Goal: Information Seeking & Learning: Learn about a topic

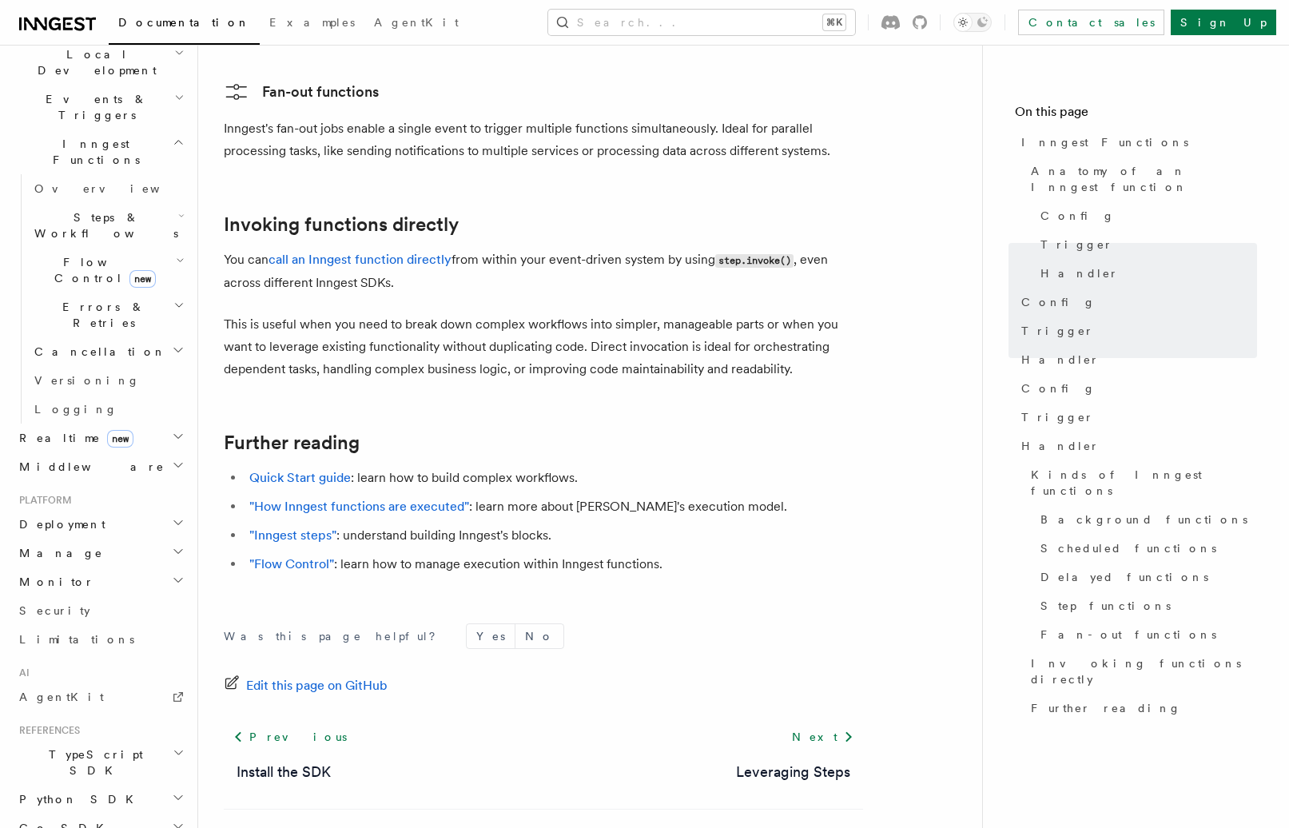
scroll to position [385, 0]
click at [129, 449] on h2 "Middleware" at bounding box center [100, 463] width 175 height 29
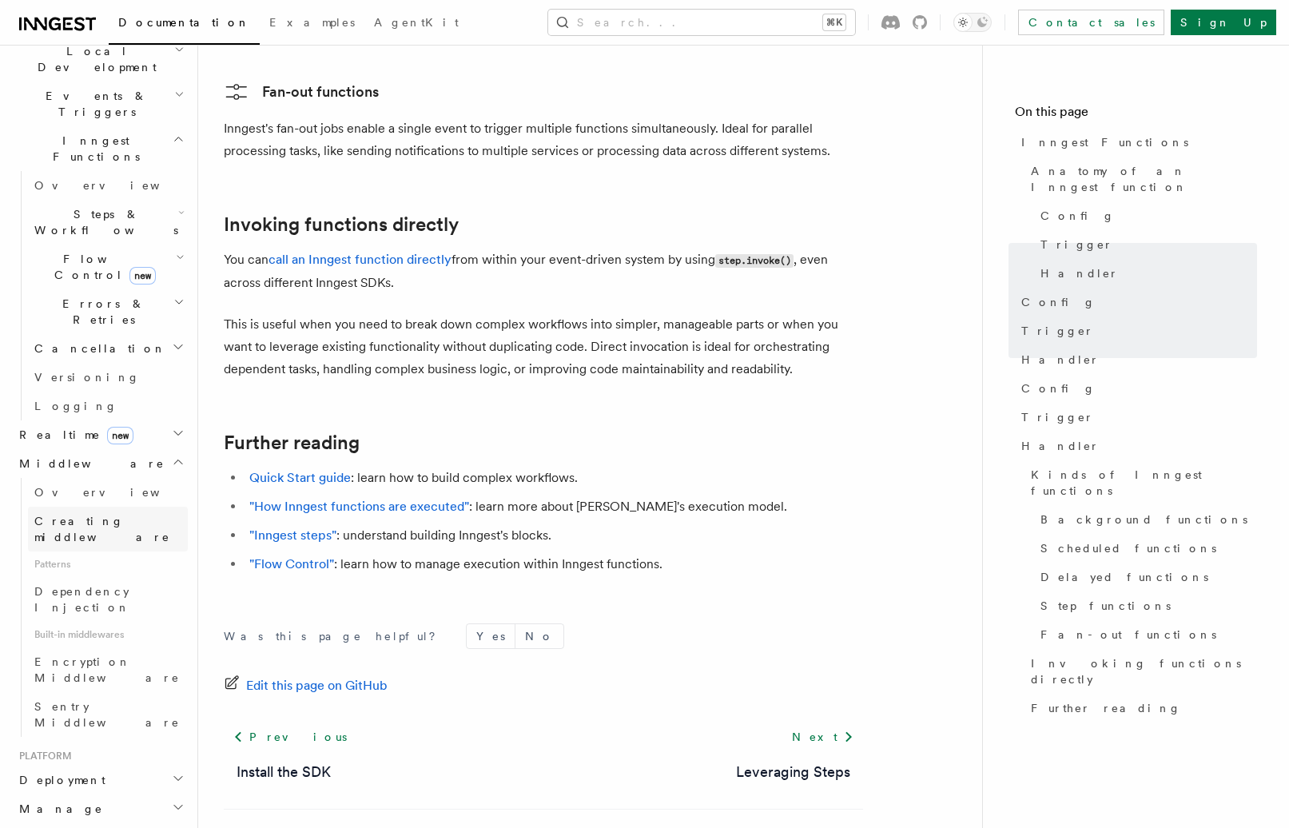
click at [134, 515] on span "Creating middleware" at bounding box center [102, 529] width 136 height 29
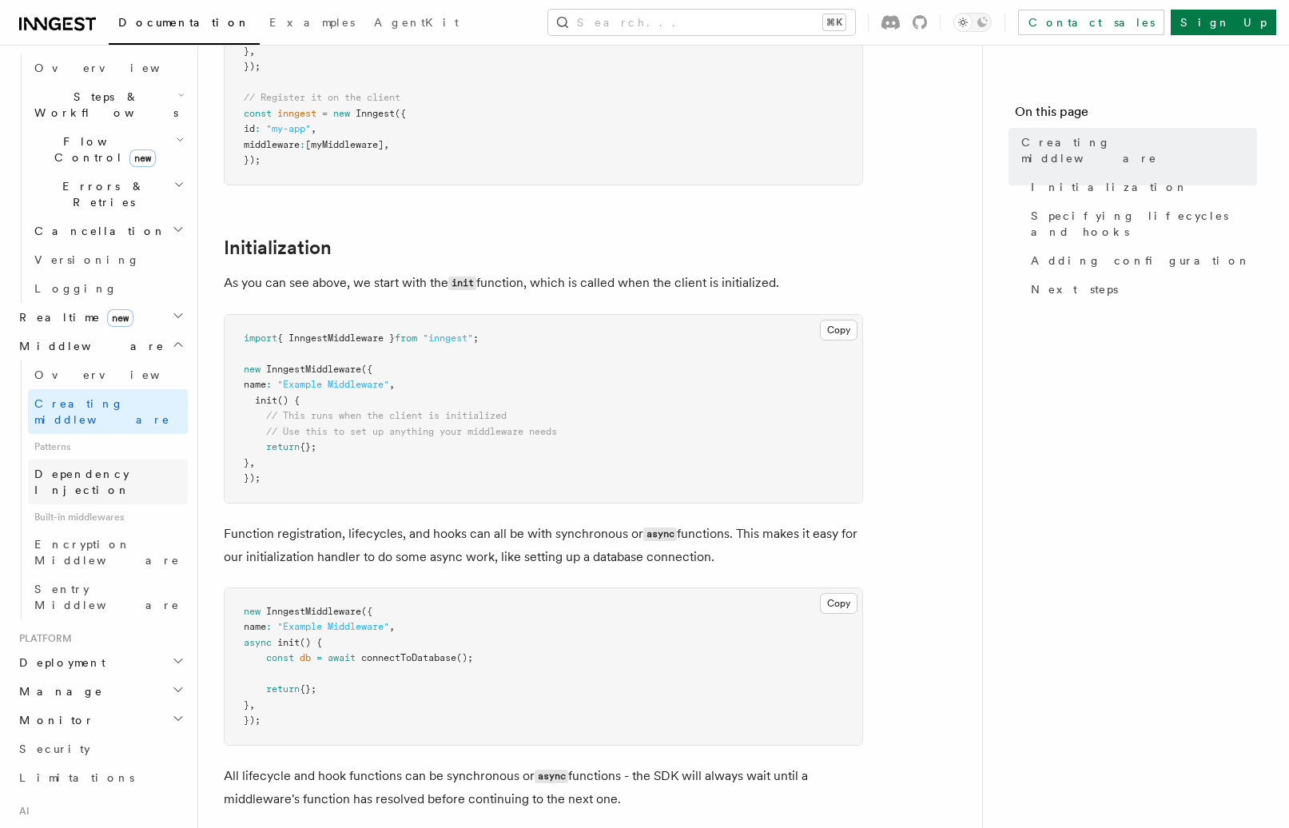
scroll to position [511, 0]
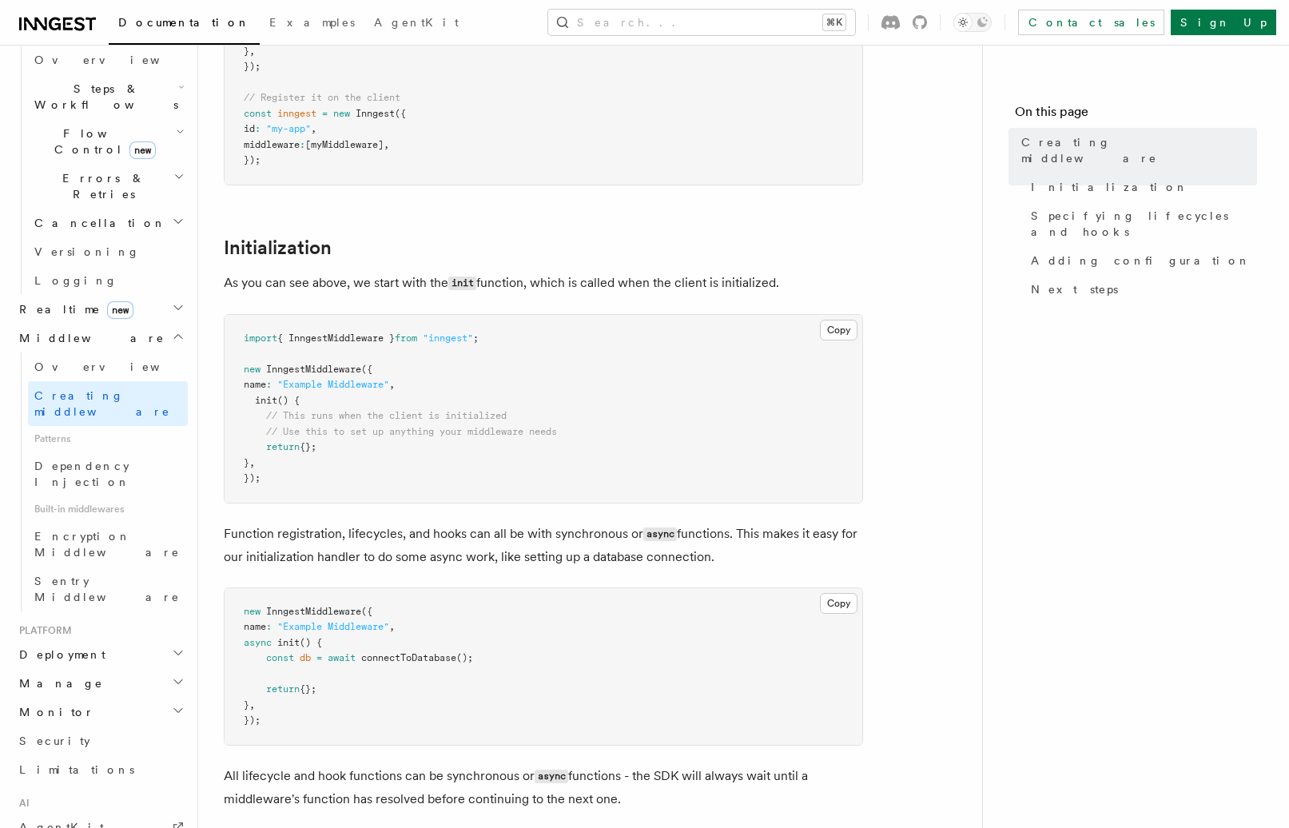
click at [145, 697] on h2 "Monitor" at bounding box center [100, 711] width 175 height 29
click at [155, 726] on link "Observability & metrics" at bounding box center [108, 748] width 160 height 45
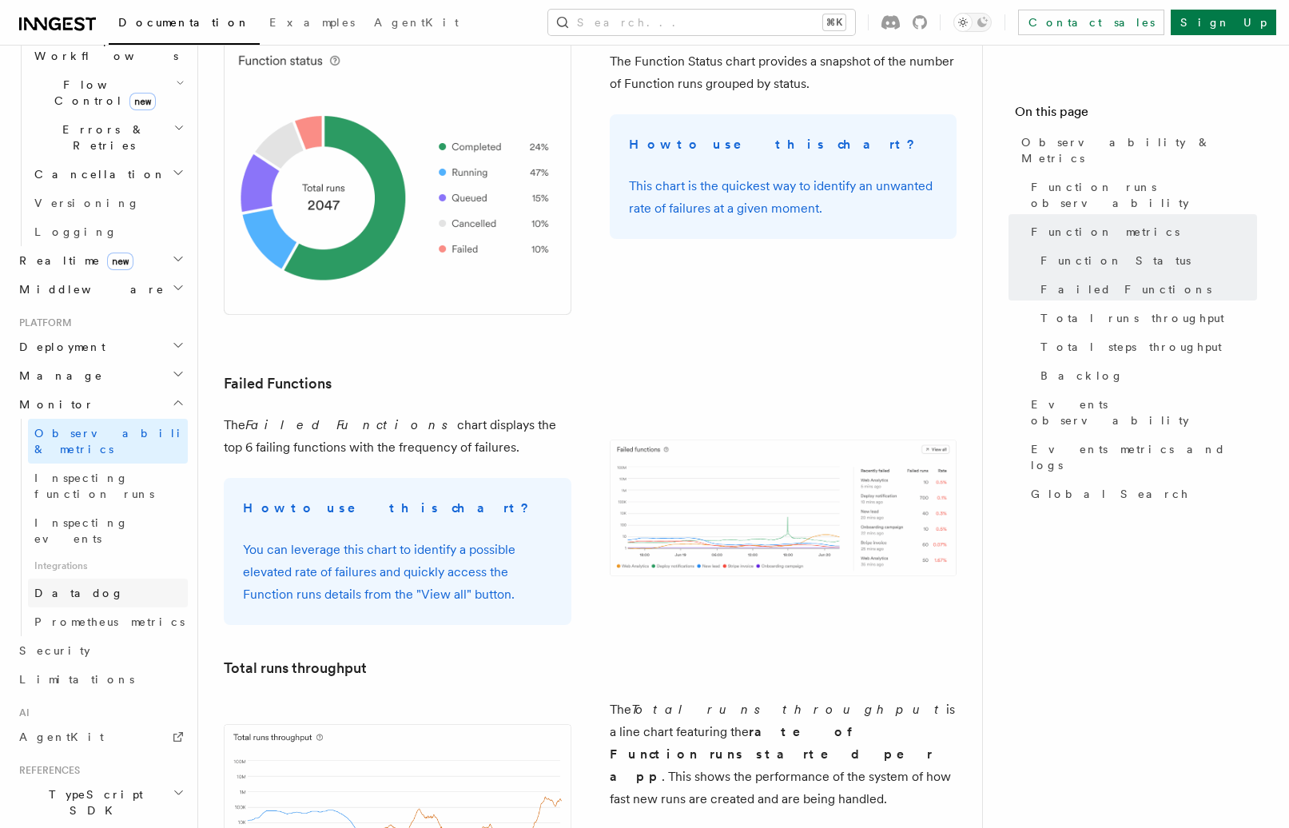
scroll to position [566, 0]
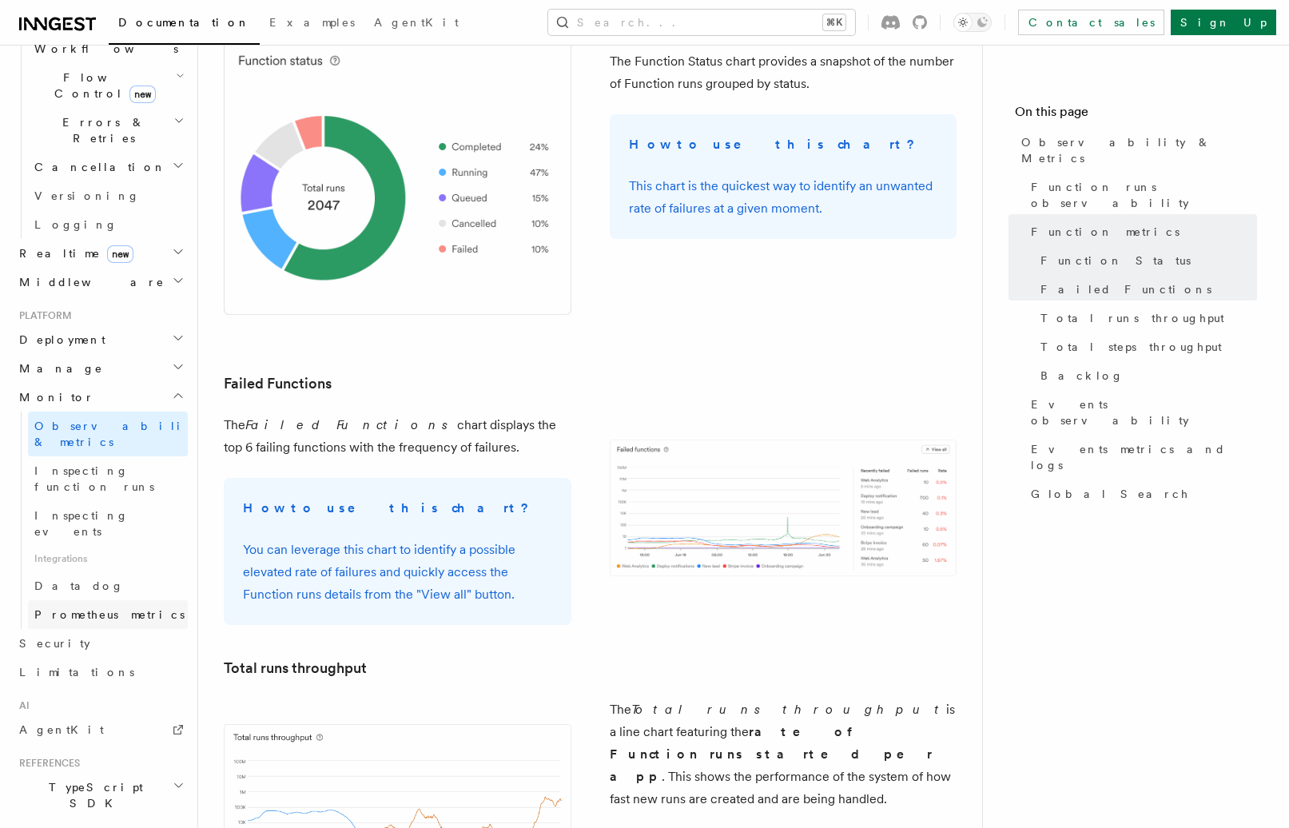
click at [130, 608] on span "Prometheus metrics" at bounding box center [109, 614] width 150 height 13
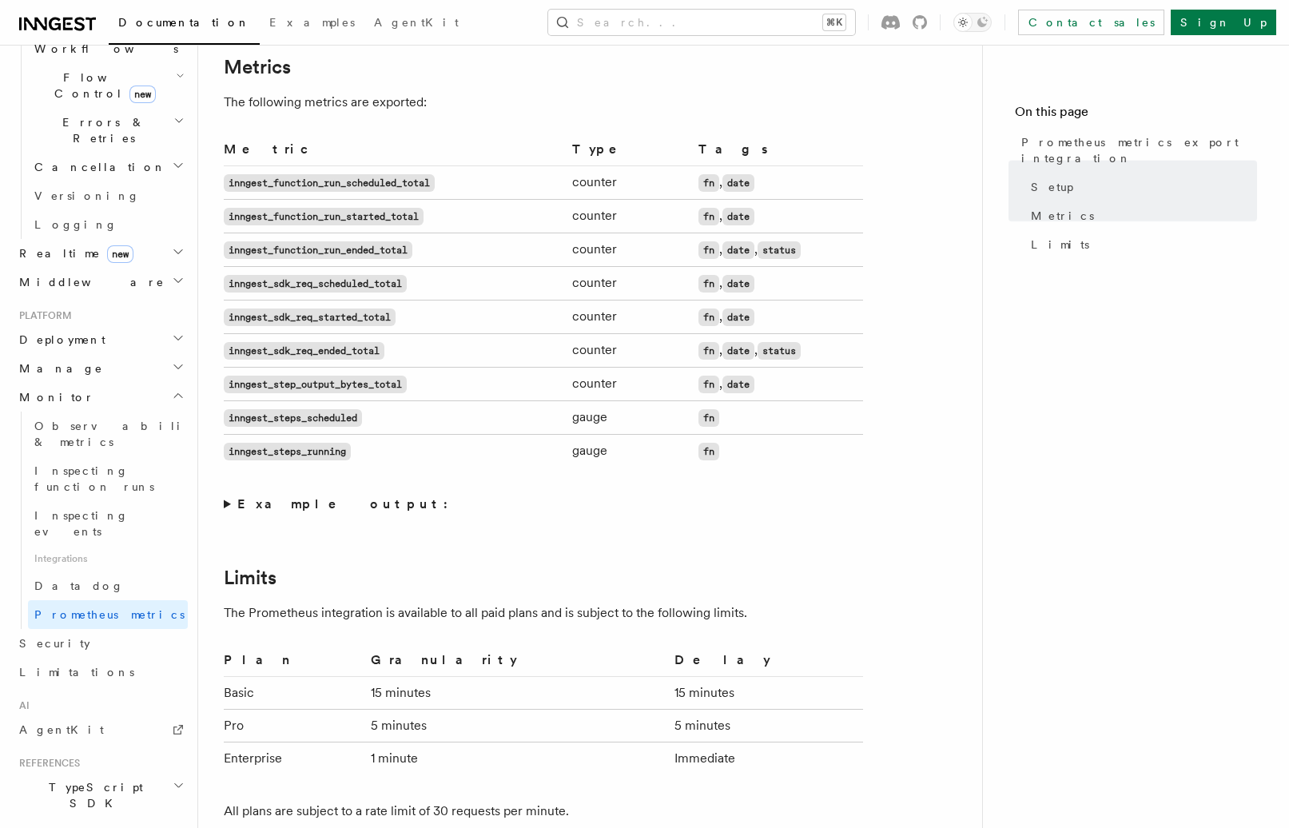
scroll to position [979, 0]
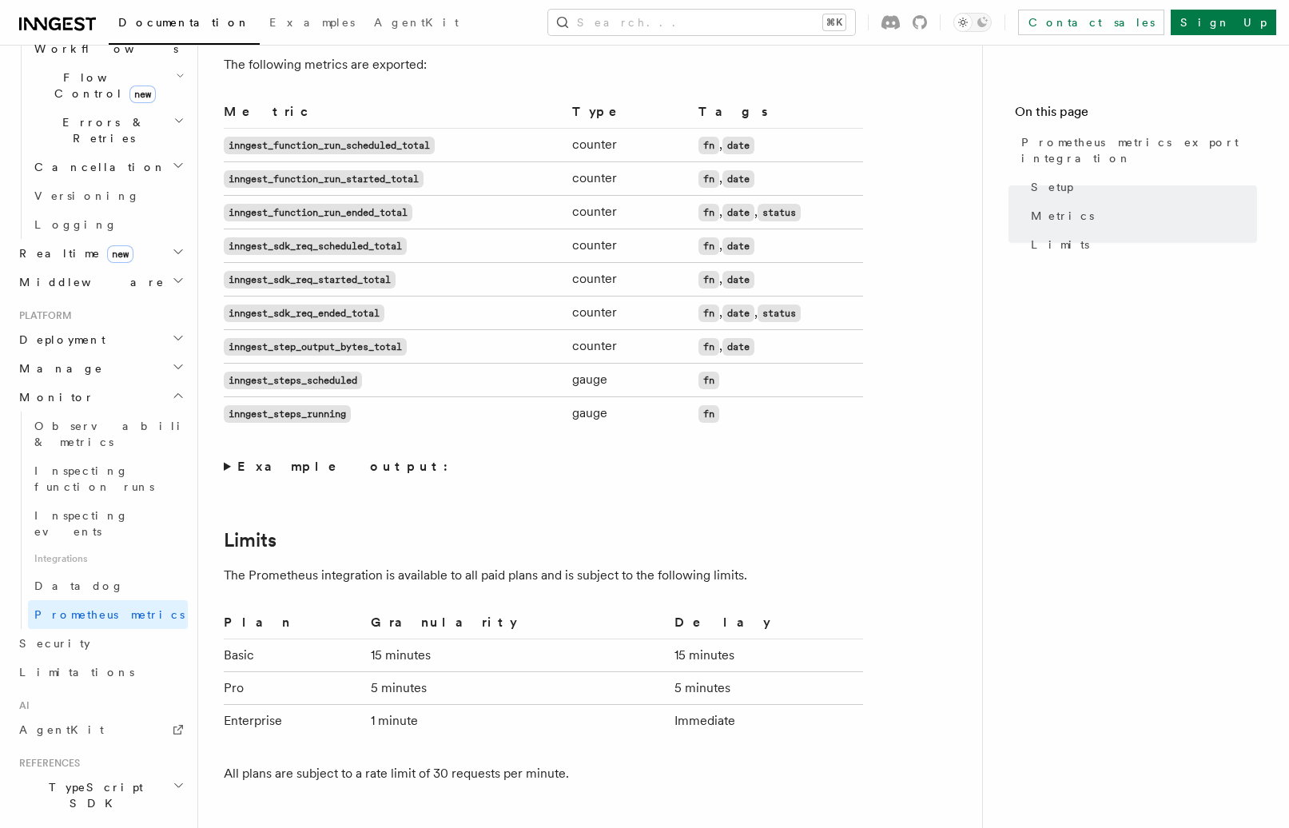
click at [225, 475] on summary "Example output:" at bounding box center [543, 466] width 639 height 22
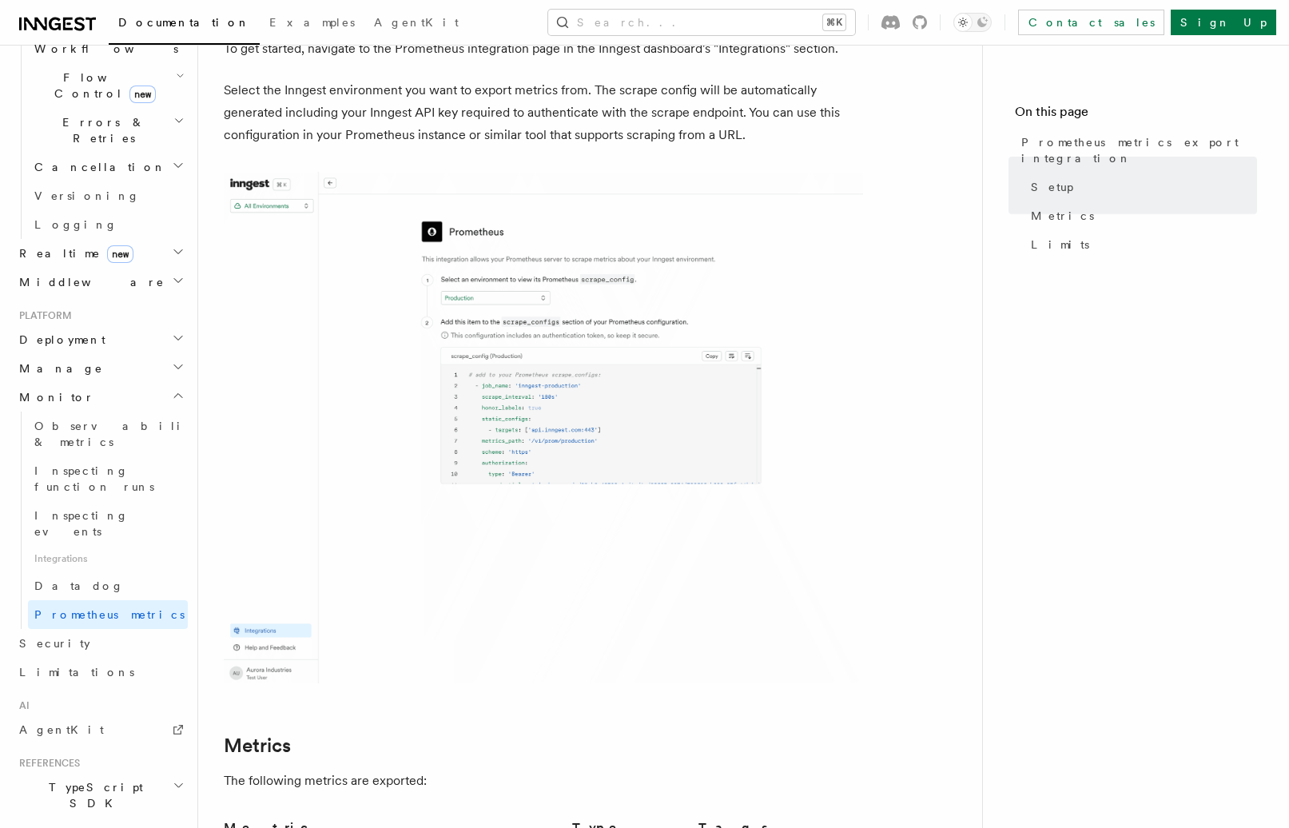
scroll to position [262, 0]
